Goal: Task Accomplishment & Management: Use online tool/utility

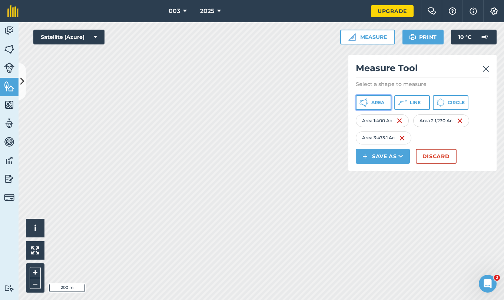
click at [380, 96] on button "Area" at bounding box center [374, 102] width 36 height 15
click at [465, 141] on img at bounding box center [464, 138] width 6 height 9
click at [373, 103] on span "Area" at bounding box center [378, 103] width 13 height 6
click at [466, 139] on img at bounding box center [464, 138] width 6 height 9
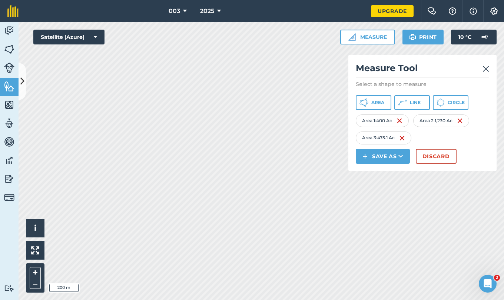
click at [0, 65] on html "003 2025 Upgrade Farm Chat Help Info Settings Map printing is not available on …" at bounding box center [252, 150] width 504 height 300
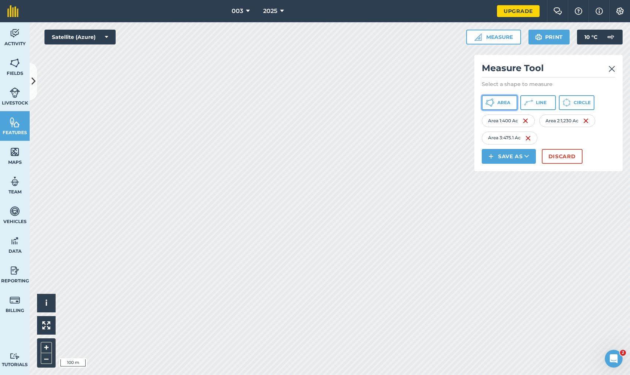
click at [504, 101] on span "Area" at bounding box center [504, 103] width 13 height 6
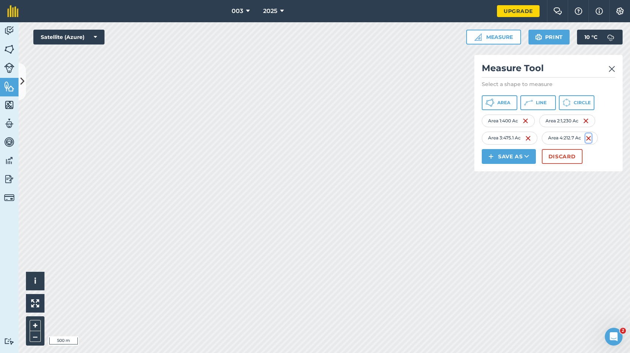
click at [504, 136] on img at bounding box center [589, 138] width 6 height 9
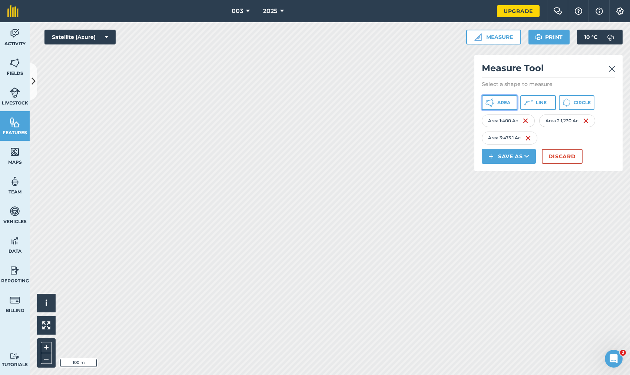
click at [498, 100] on span "Area" at bounding box center [504, 103] width 13 height 6
click at [504, 137] on img at bounding box center [590, 138] width 6 height 9
